Goal: Task Accomplishment & Management: Manage account settings

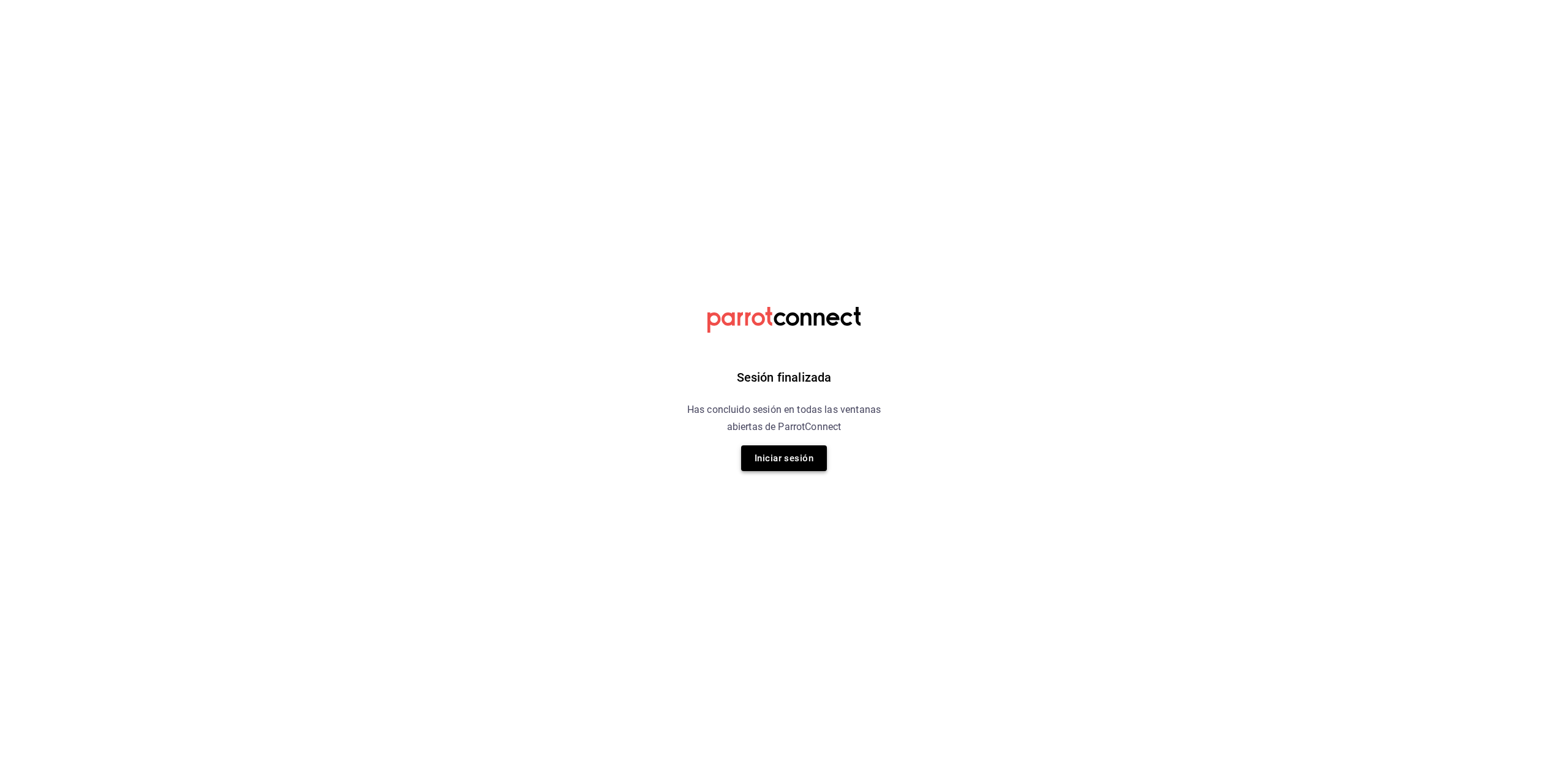
click at [816, 469] on button "Iniciar sesión" at bounding box center [784, 458] width 86 height 25
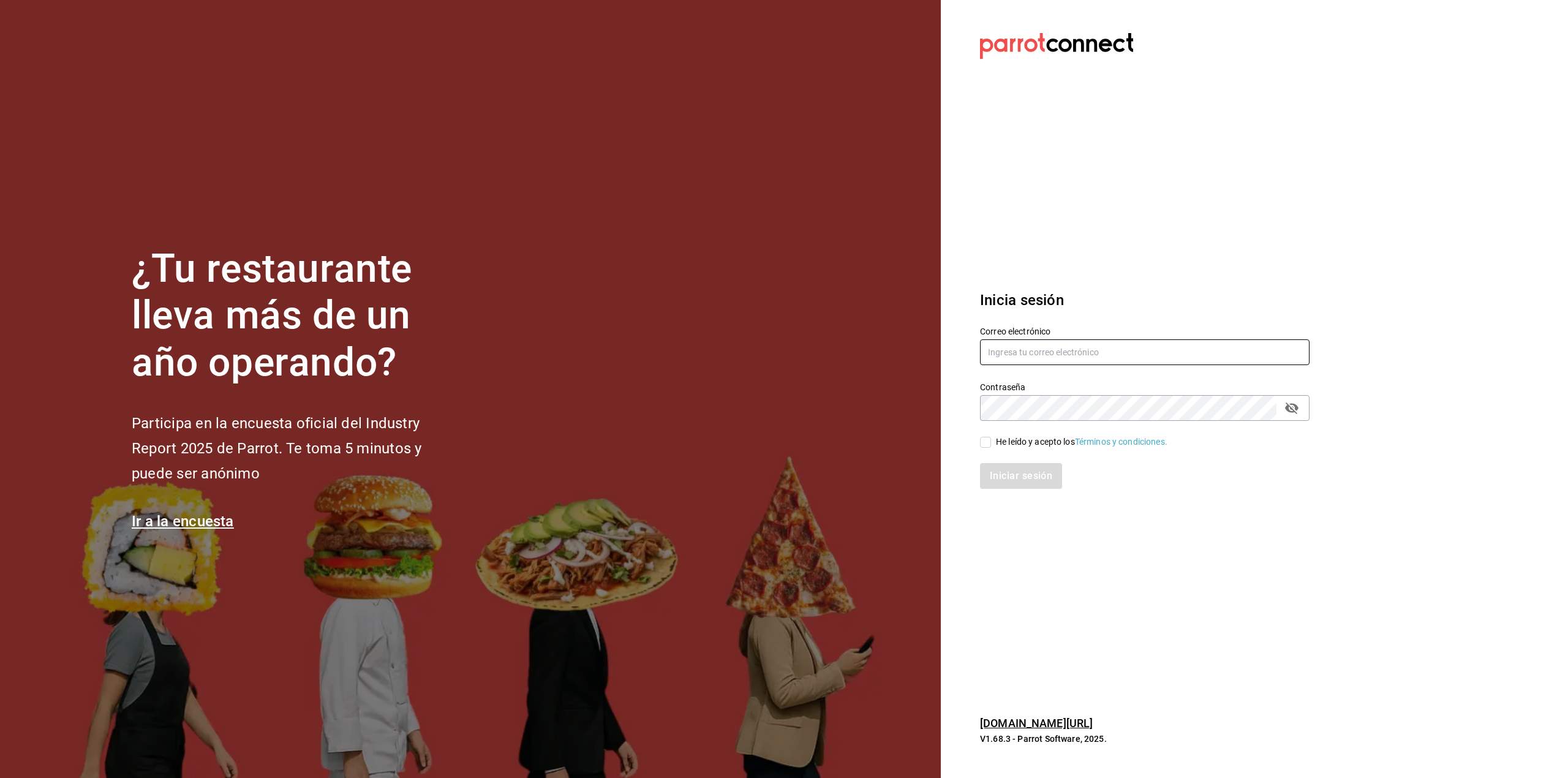
click at [1154, 350] on input "text" at bounding box center [1145, 352] width 330 height 25
click at [1146, 356] on input "[PERSON_NAME][EMAIL_ADDRESS]" at bounding box center [1145, 352] width 330 height 25
click at [1116, 361] on input "[PERSON_NAME][EMAIL_ADDRESS][DOMAIN_NAME]" at bounding box center [1145, 352] width 330 height 25
click at [1032, 353] on input "[PERSON_NAME][EMAIL_ADDRESS][DOMAIN_NAME]" at bounding box center [1145, 352] width 330 height 25
type input "[PERSON_NAME][EMAIL_ADDRESS][DOMAIN_NAME]"
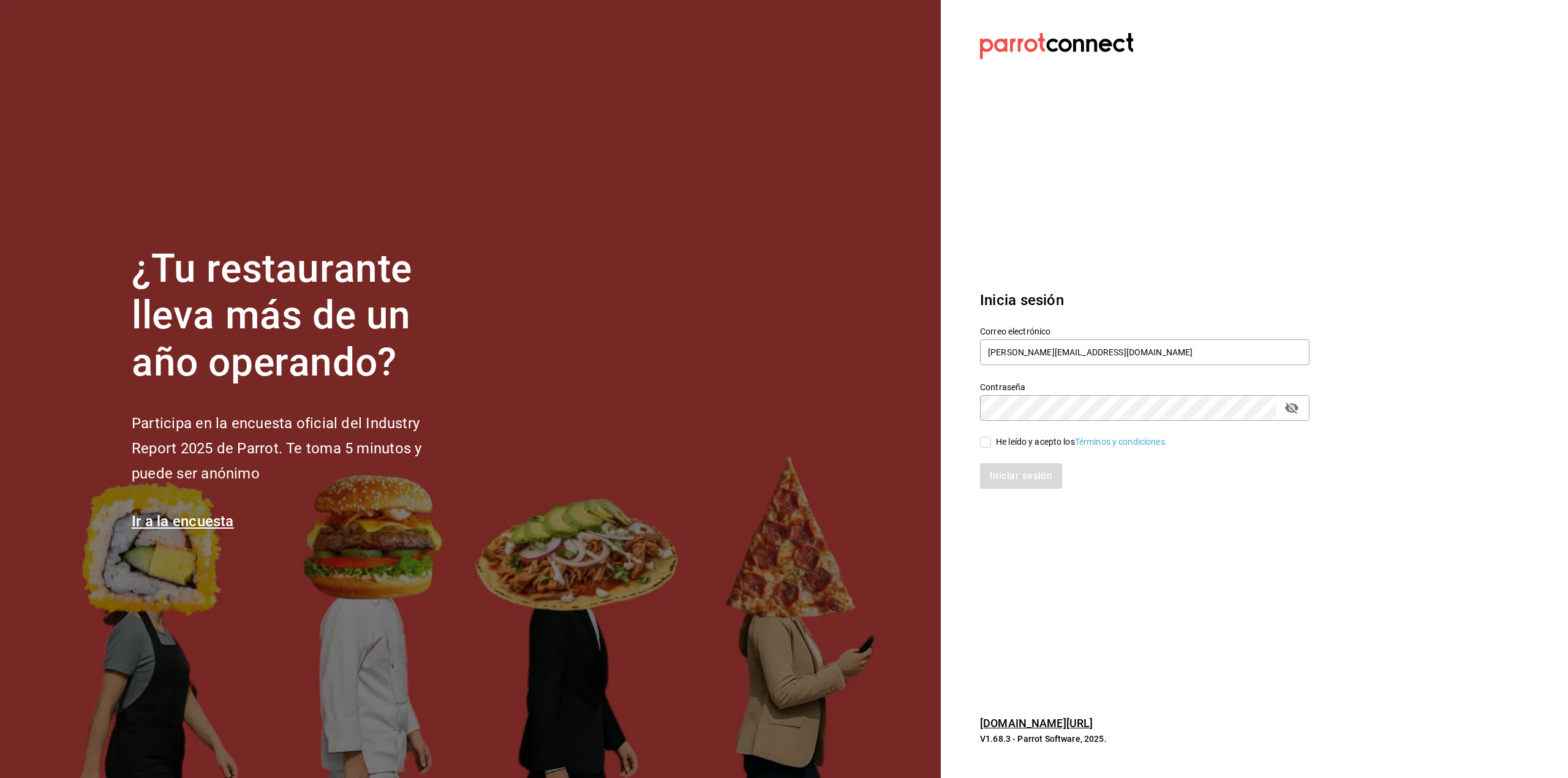
click at [1001, 437] on div "He leído y acepto los Términos y condiciones." at bounding box center [1081, 442] width 171 height 13
click at [991, 437] on input "He leído y acepto los Términos y condiciones." at bounding box center [985, 442] width 11 height 11
checkbox input "true"
click at [1296, 406] on icon "passwordField" at bounding box center [1292, 409] width 14 height 12
click at [980, 463] on button "Iniciar sesión" at bounding box center [1021, 476] width 82 height 25
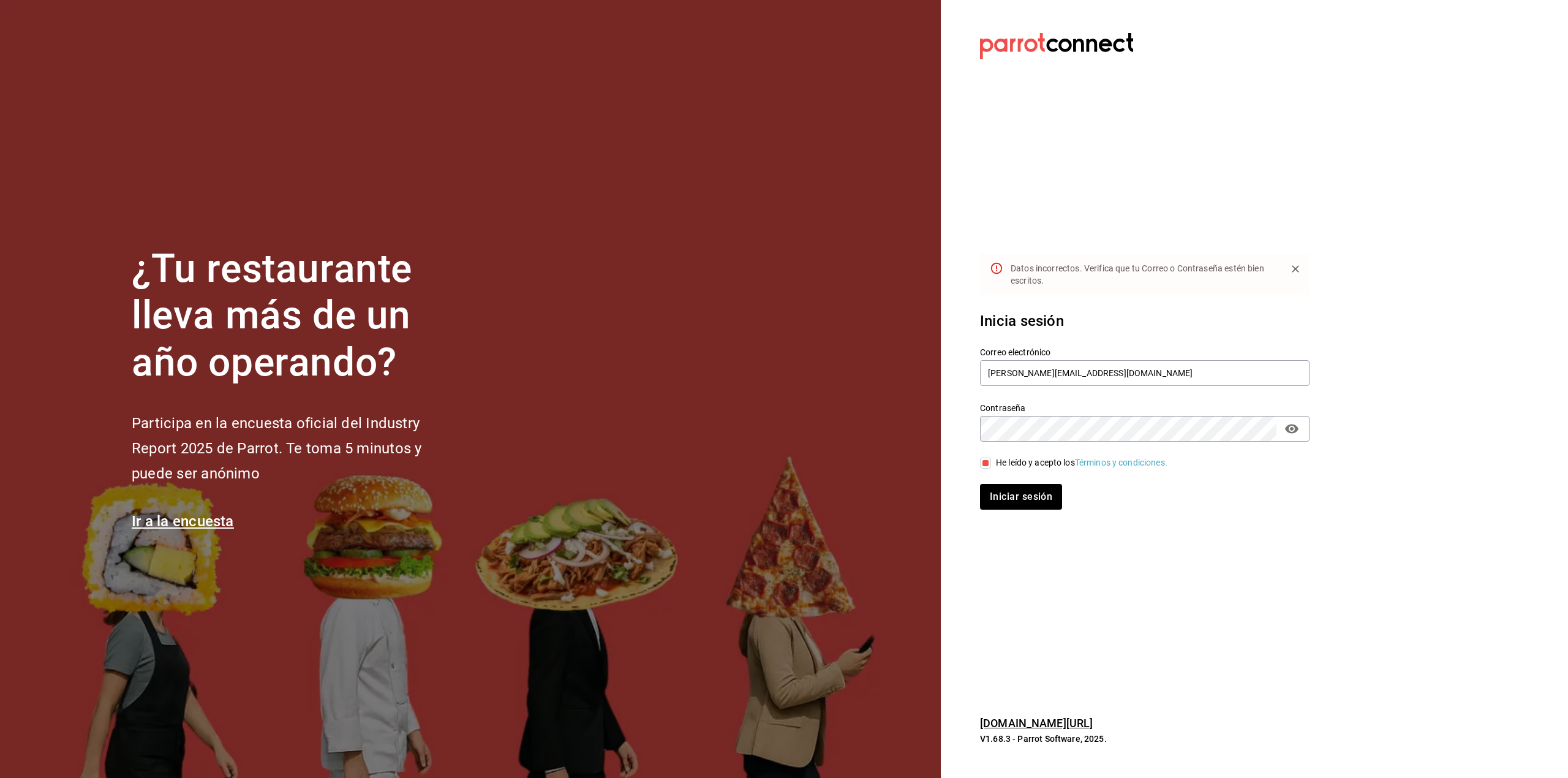
drag, startPoint x: 1022, startPoint y: 442, endPoint x: 1019, endPoint y: 416, distance: 26.2
drag, startPoint x: 1019, startPoint y: 416, endPoint x: 1142, endPoint y: 620, distance: 238.2
click at [1142, 620] on section "Datos incorrectos. Verifica que tu Correo o Contraseña [PERSON_NAME] escritos. …" at bounding box center [1139, 389] width 398 height 778
click at [980, 484] on button "Iniciar sesión" at bounding box center [1021, 497] width 82 height 25
click at [1048, 489] on button "Iniciar sesión" at bounding box center [1022, 497] width 83 height 25
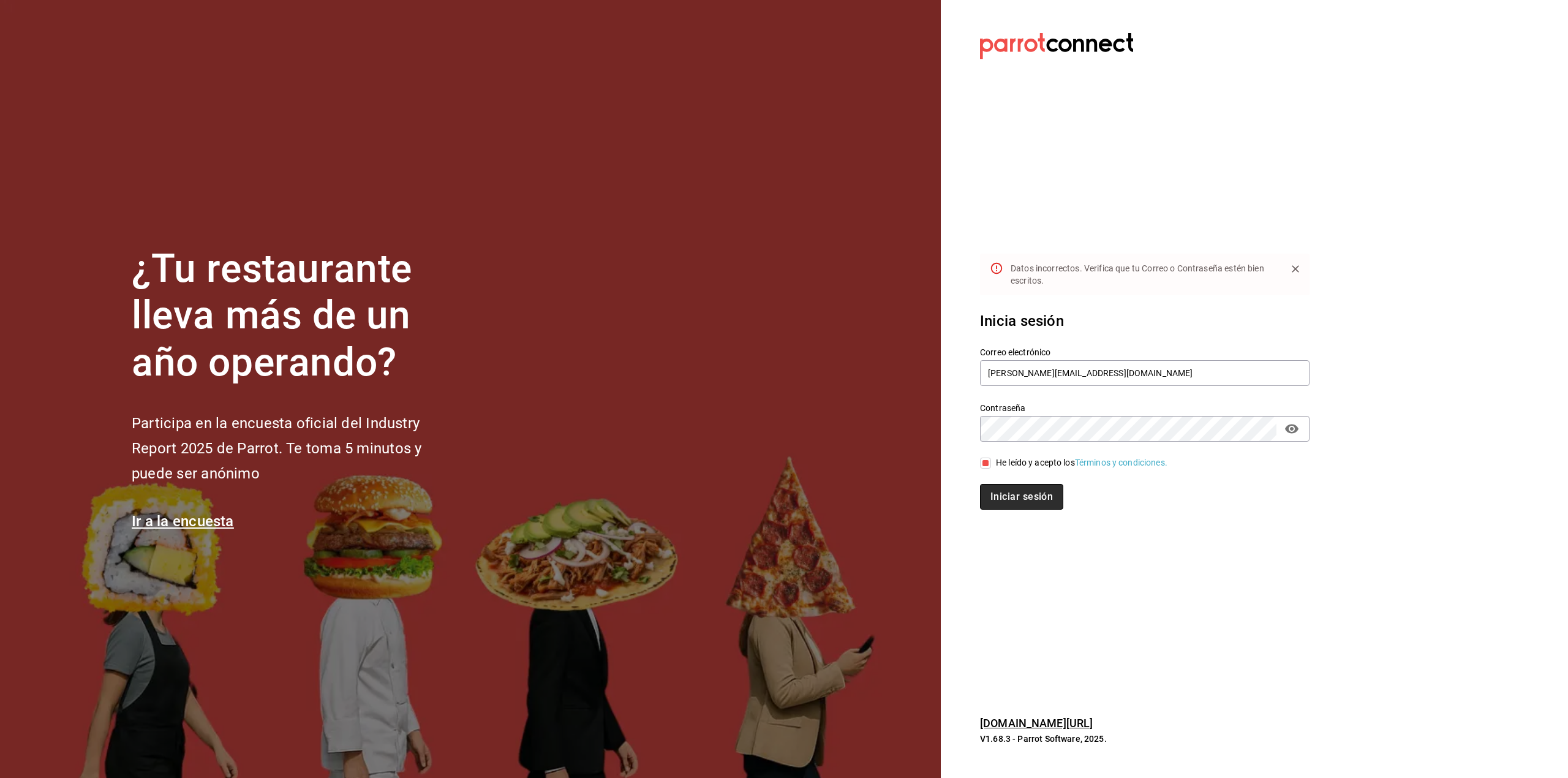
click at [1041, 486] on button "Iniciar sesión" at bounding box center [1022, 497] width 83 height 25
click at [1078, 376] on input "[PERSON_NAME][EMAIL_ADDRESS][DOMAIN_NAME]" at bounding box center [1145, 373] width 330 height 25
type input "[PERSON_NAME][EMAIL_ADDRESS][DOMAIN_NAME]"
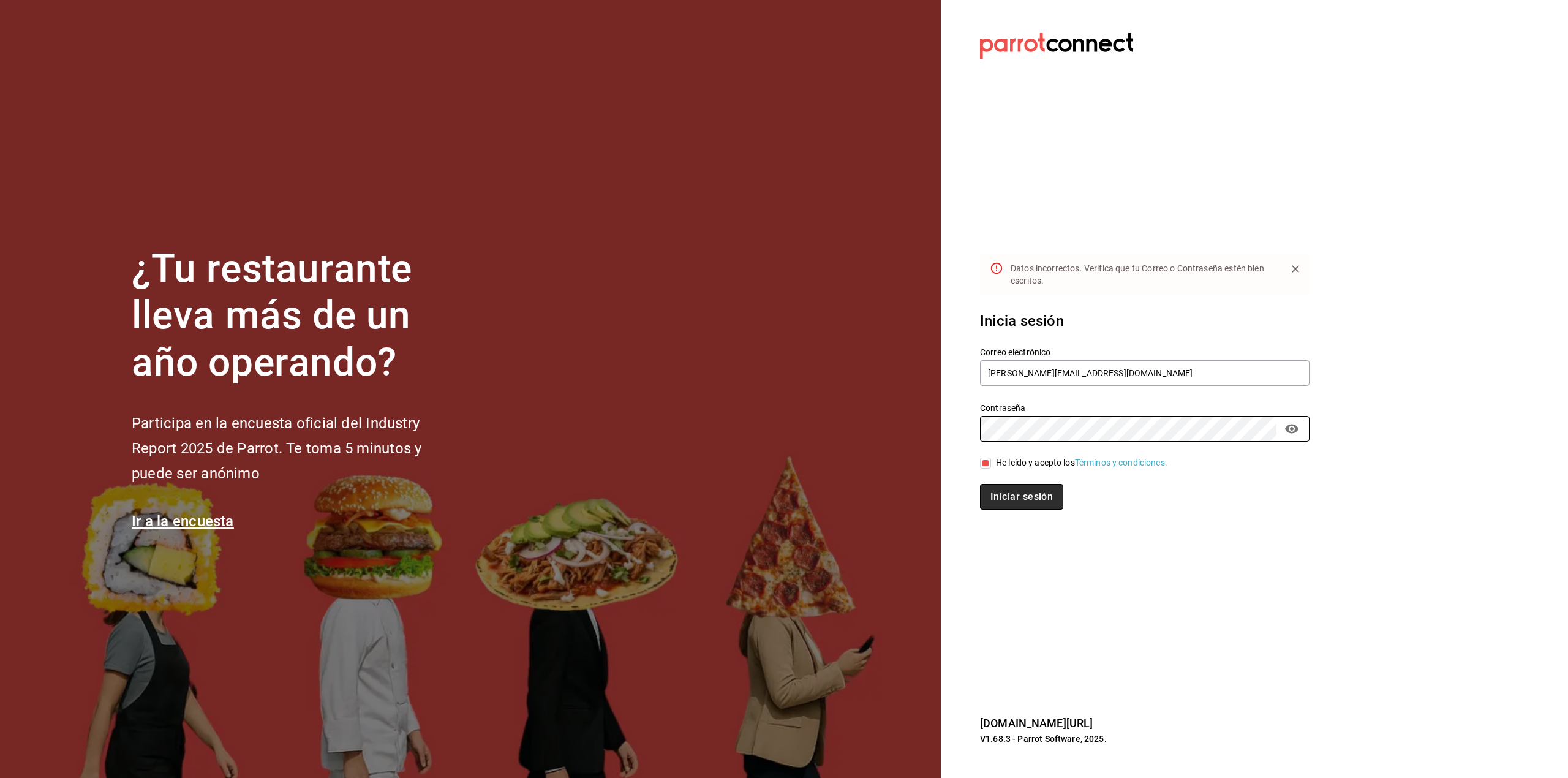
click at [1024, 491] on button "Iniciar sesión" at bounding box center [1022, 497] width 83 height 25
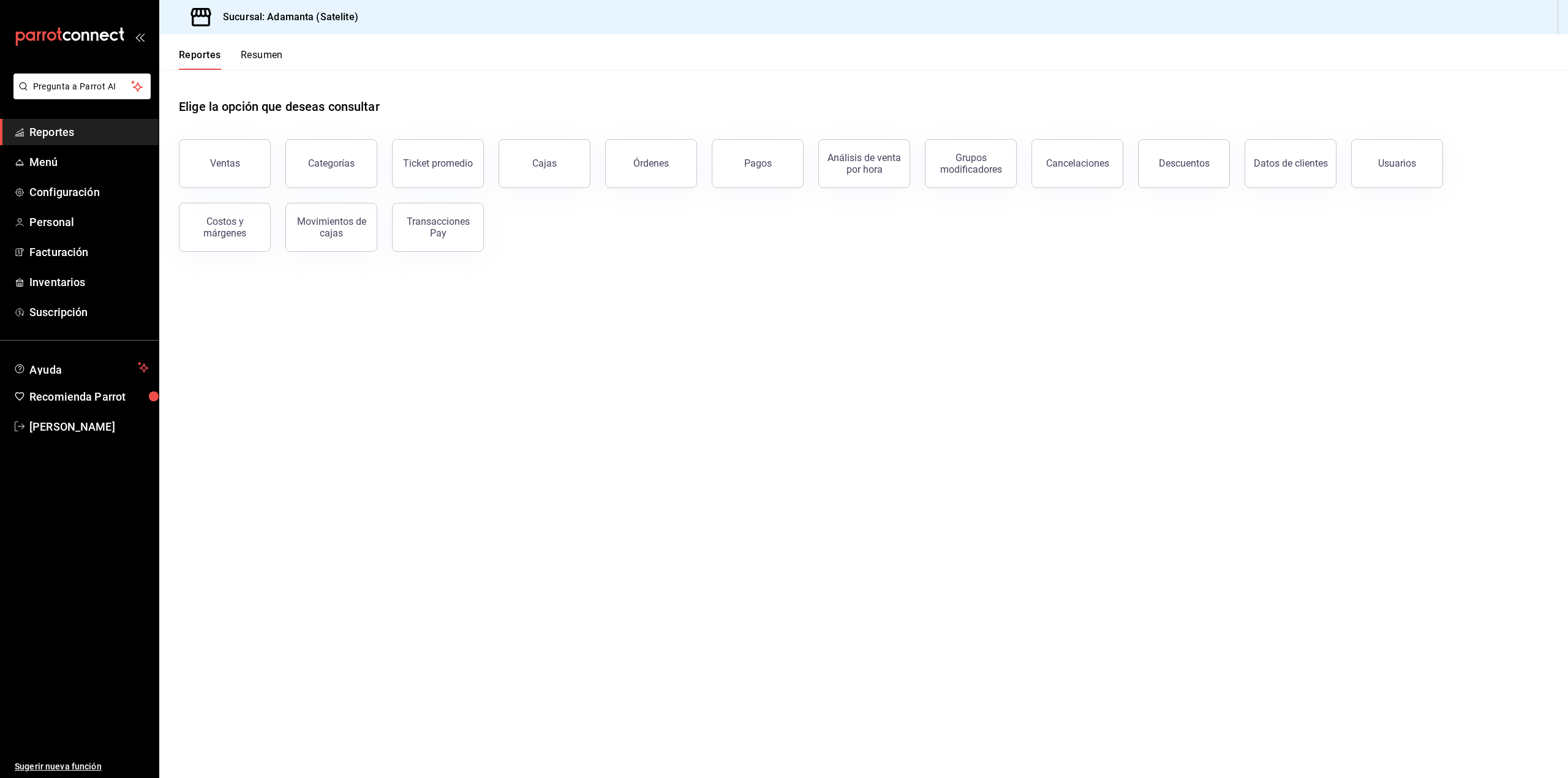
click at [271, 58] on button "Resumen" at bounding box center [262, 59] width 42 height 21
